Goal: Task Accomplishment & Management: Use online tool/utility

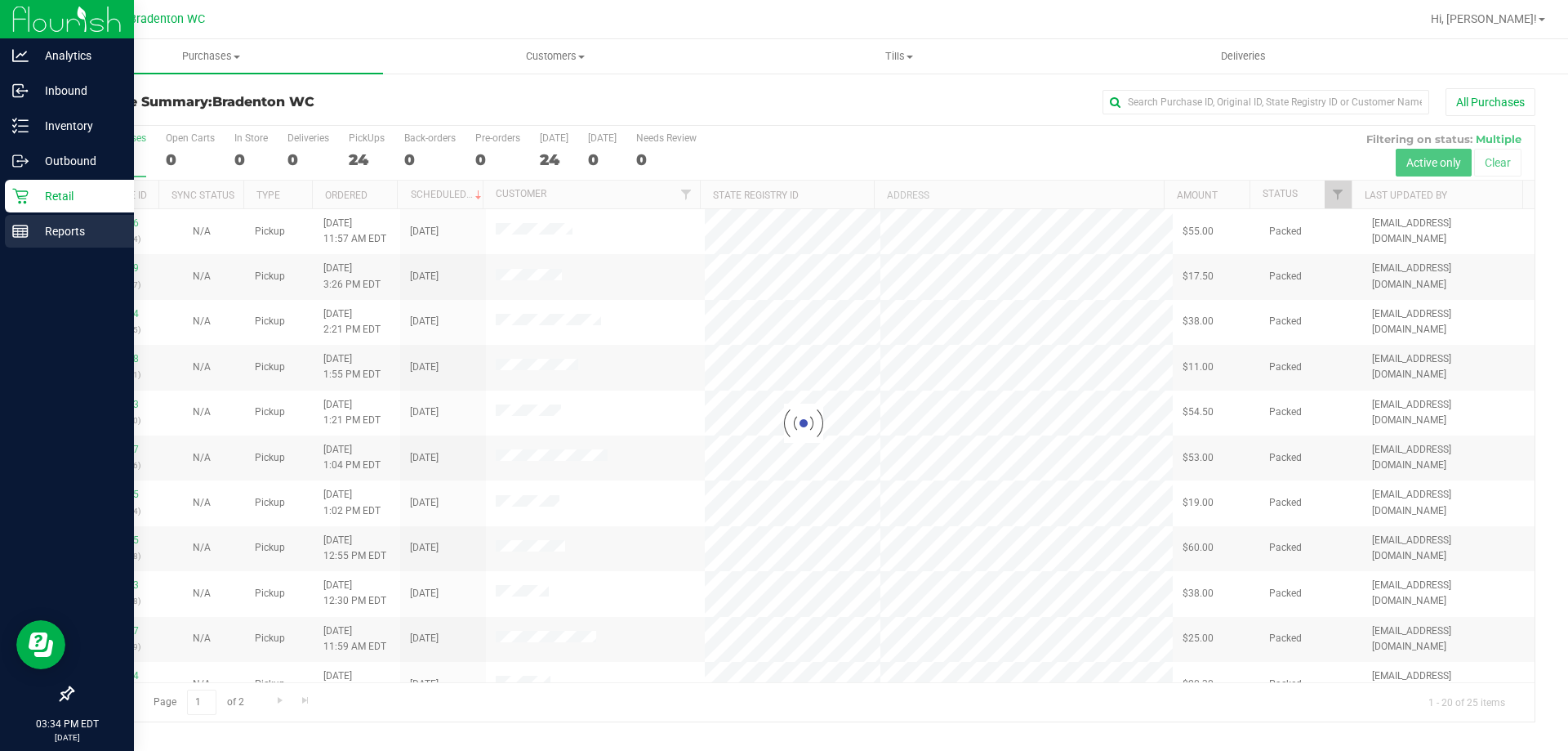
click at [14, 234] on line at bounding box center [20, 234] width 15 height 0
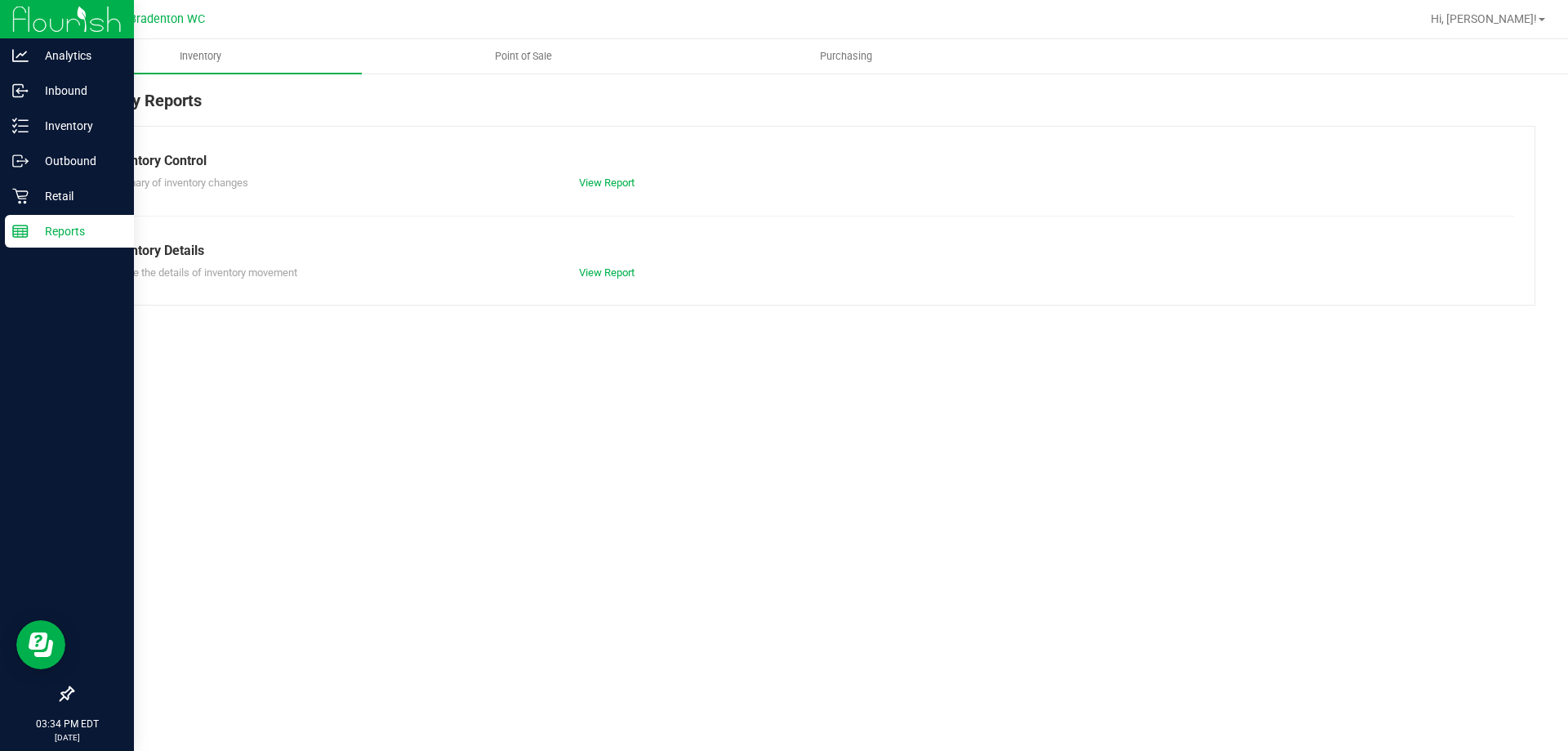
click at [515, 51] on span "Point of Sale" at bounding box center [524, 56] width 101 height 15
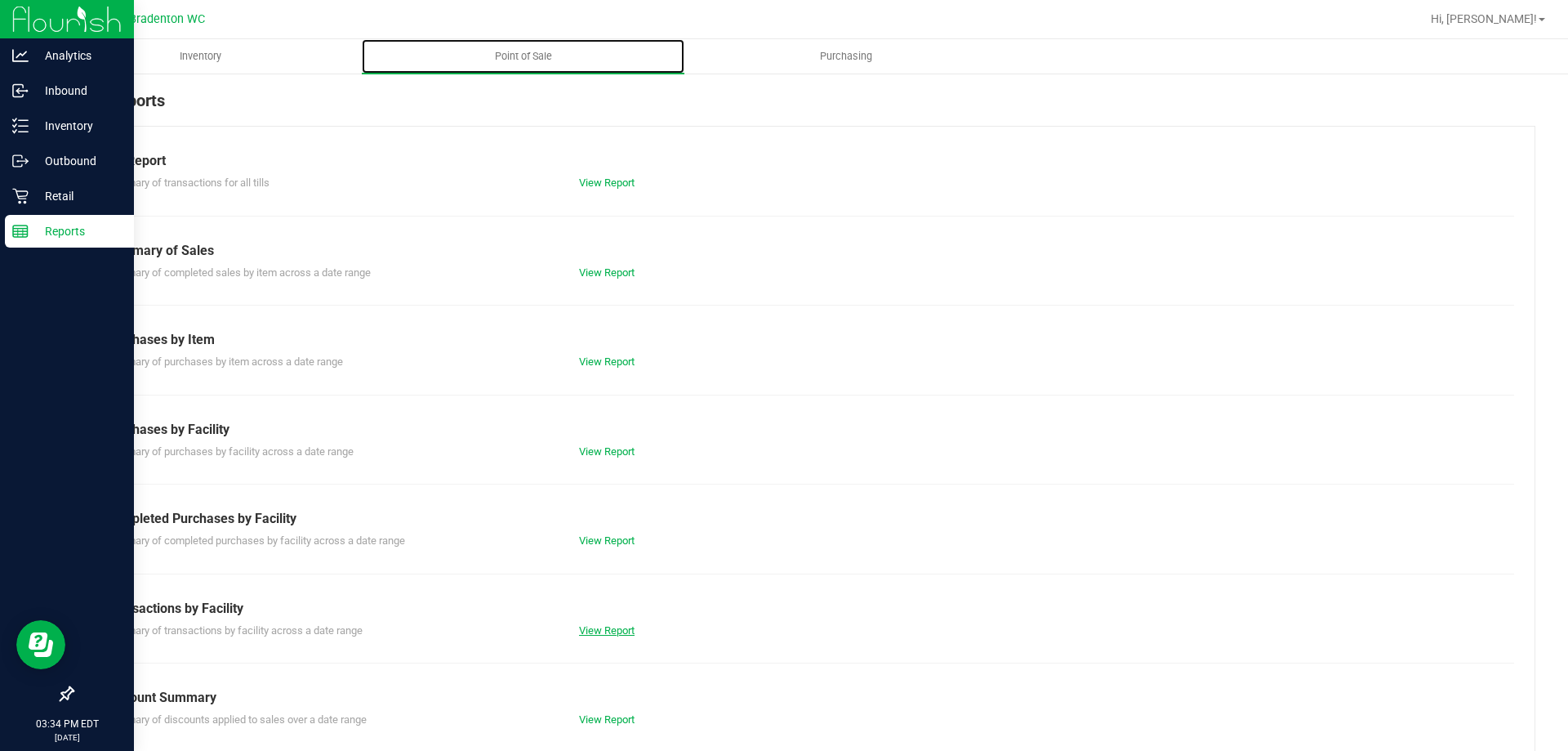
click at [599, 625] on link "View Report" at bounding box center [606, 630] width 56 height 12
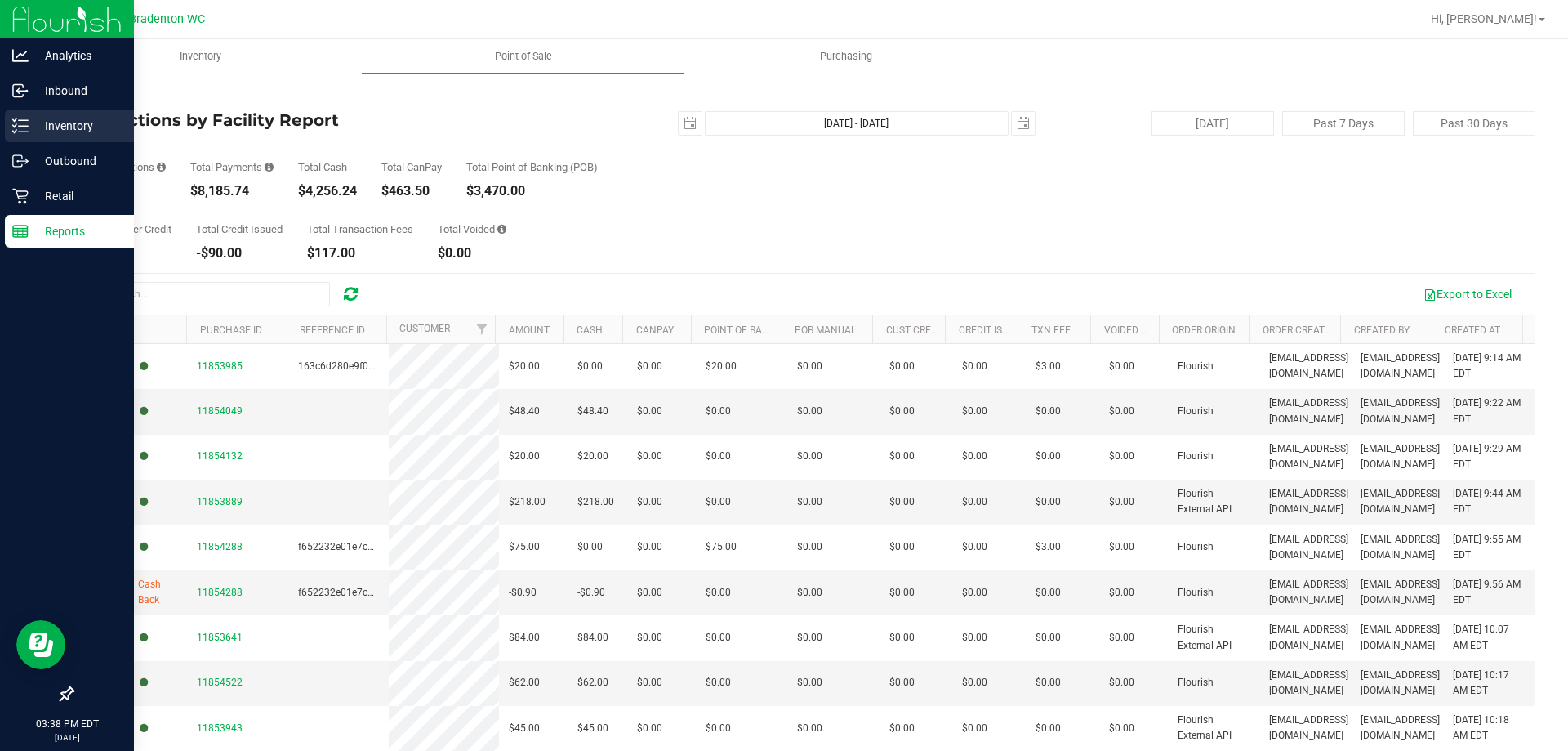
click at [107, 124] on p "Inventory" at bounding box center [77, 126] width 98 height 20
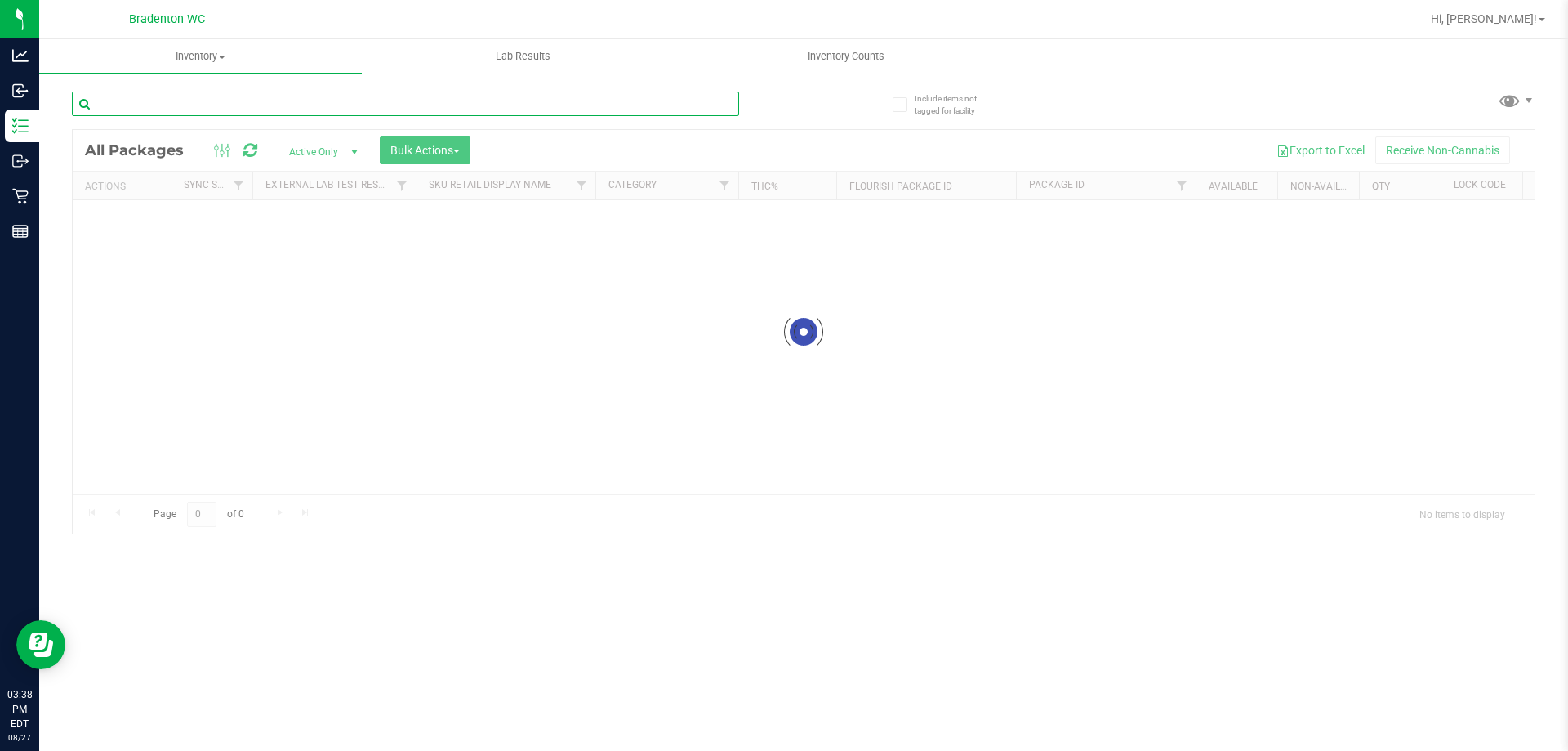
click at [203, 113] on div "Inventory All packages All inventory Waste log Create inventory Lab Results Inv…" at bounding box center [803, 395] width 1529 height 712
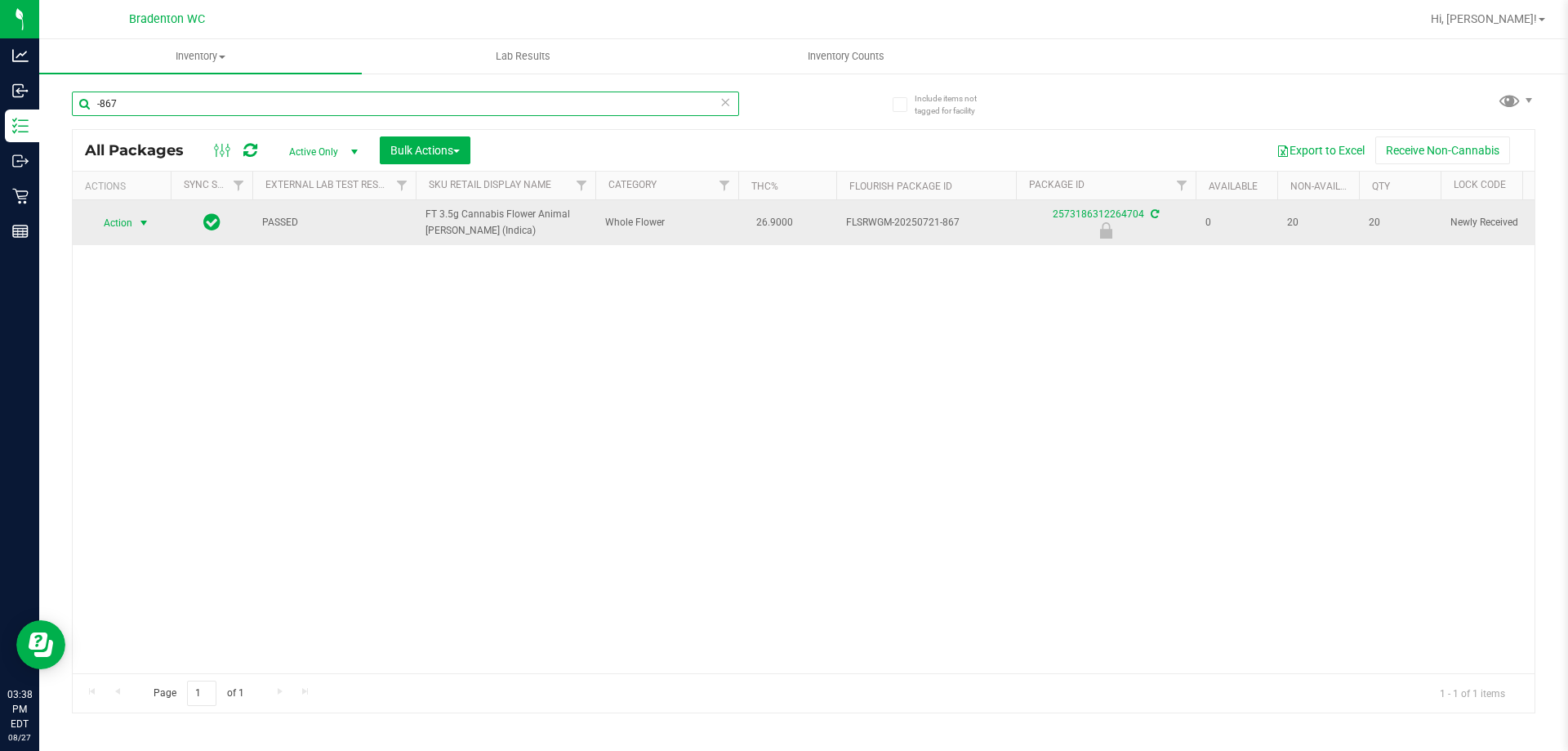
type input "-867"
click at [120, 223] on span "Action" at bounding box center [111, 223] width 44 height 23
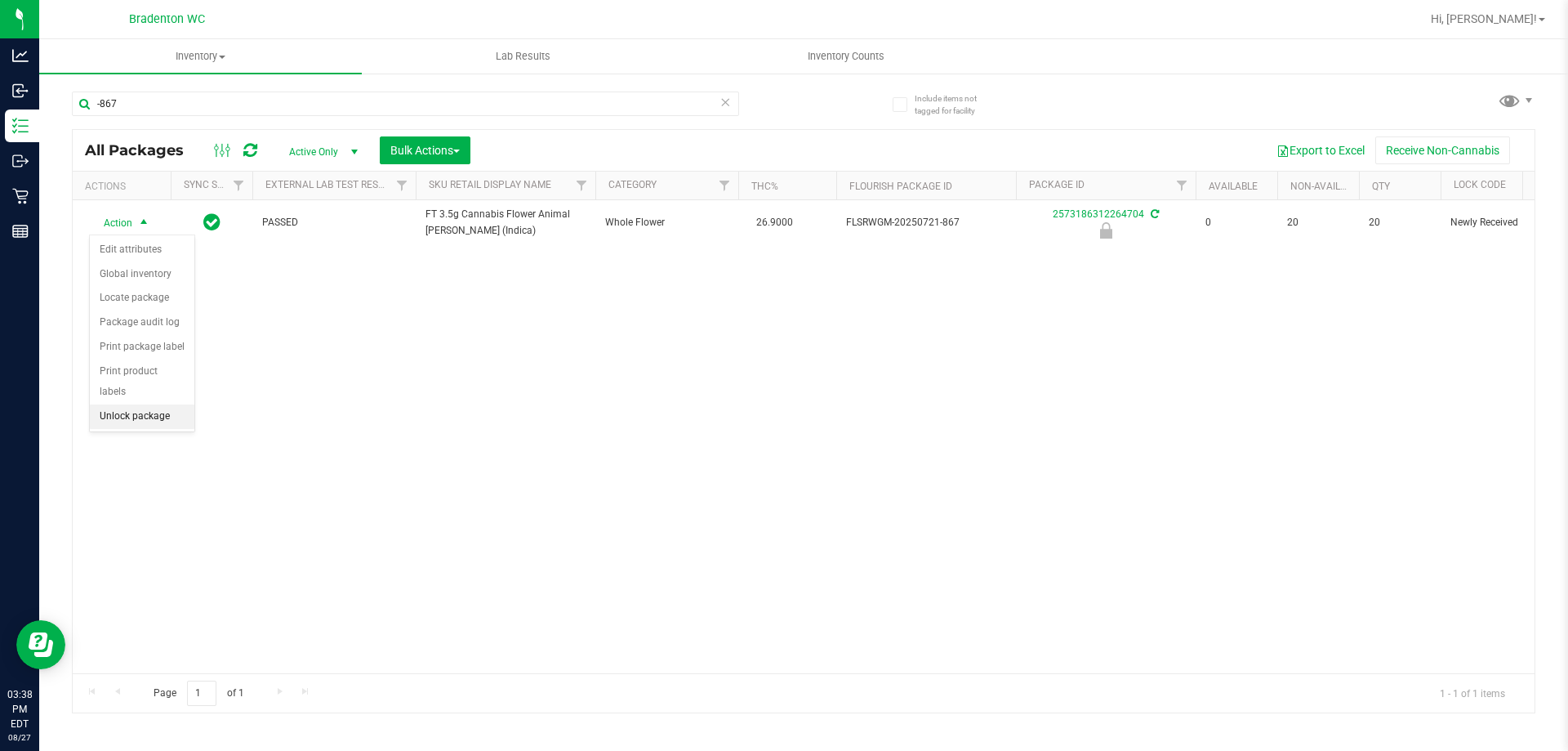
click at [166, 404] on li "Unlock package" at bounding box center [142, 417] width 105 height 25
